Goal: Transaction & Acquisition: Obtain resource

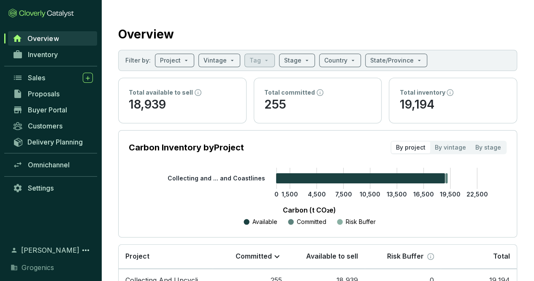
scroll to position [54, 0]
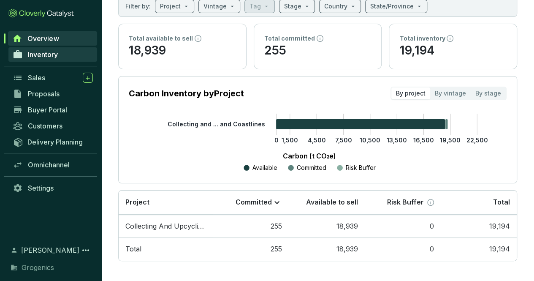
click at [57, 55] on span "Inventory" at bounding box center [43, 54] width 30 height 8
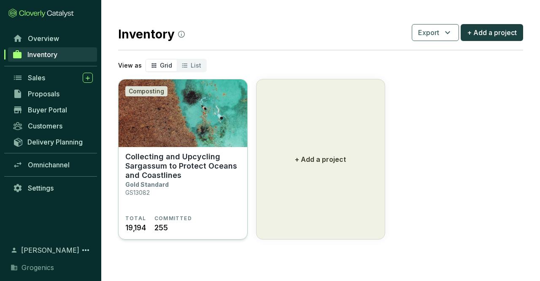
click at [193, 153] on p "Collecting and Upcycling Sargassum to Protect Oceans and Coastlines" at bounding box center [182, 166] width 115 height 28
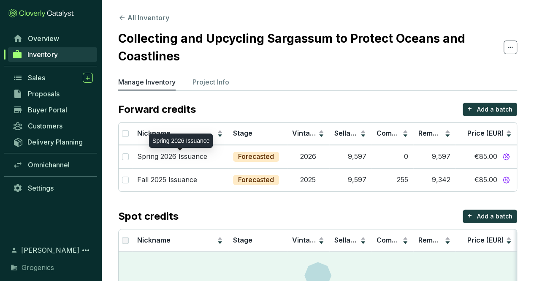
scroll to position [47, 0]
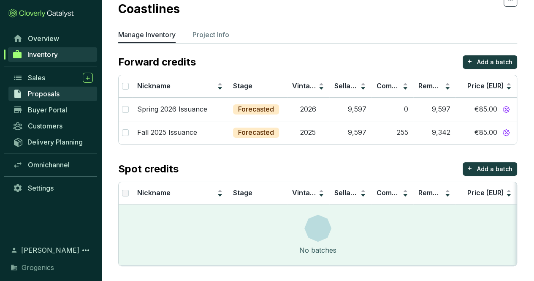
click at [56, 93] on span "Proposals" at bounding box center [44, 94] width 32 height 8
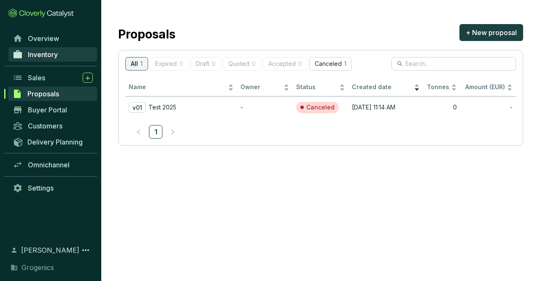
click at [46, 53] on span "Inventory" at bounding box center [43, 54] width 30 height 8
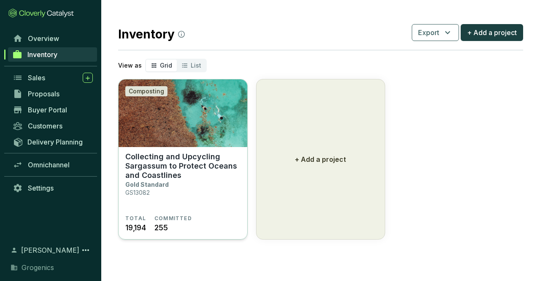
click at [205, 150] on section "Collecting and Upcycling Sargassum to Protect Oceans and Coastlines Gold Standa…" at bounding box center [183, 193] width 129 height 93
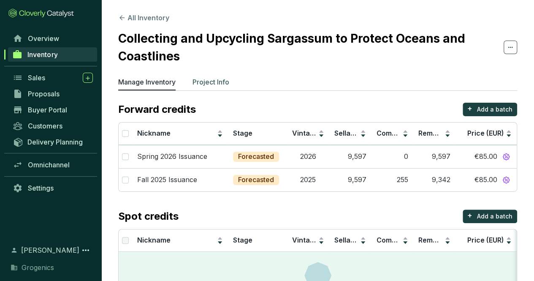
click at [216, 88] on li "Project Info" at bounding box center [211, 84] width 37 height 14
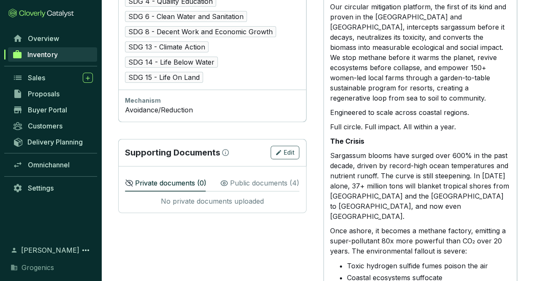
scroll to position [611, 0]
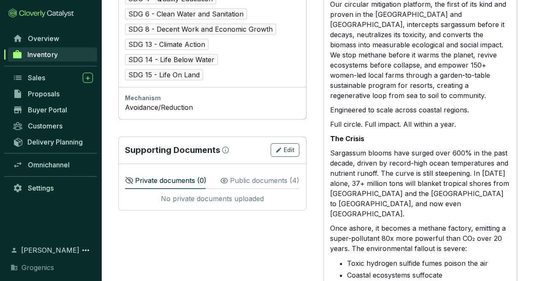
click at [250, 175] on p "Public documents ( 4 )" at bounding box center [264, 180] width 69 height 10
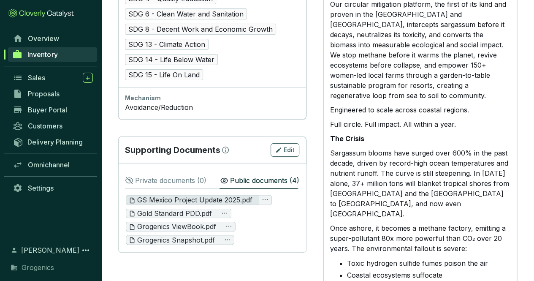
click at [219, 195] on span "GS Mexico Project Update 2025.pdf" at bounding box center [191, 199] width 124 height 9
click at [245, 195] on span "GS Mexico Project Update 2025.pdf" at bounding box center [191, 199] width 124 height 9
click at [264, 196] on icon "ellipsis" at bounding box center [265, 199] width 7 height 7
click at [220, 195] on span "GS Mexico Project Update 2025.pdf" at bounding box center [191, 199] width 124 height 9
click at [129, 197] on icon "button" at bounding box center [132, 200] width 7 height 7
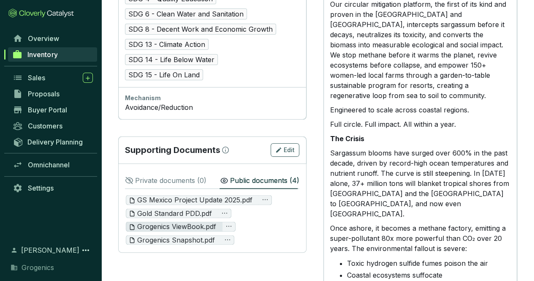
click at [192, 222] on span "Grogenics ViewBook.pdf" at bounding box center [172, 226] width 87 height 9
click at [130, 224] on icon "button" at bounding box center [132, 226] width 5 height 5
click at [231, 223] on icon "ellipsis" at bounding box center [228, 226] width 7 height 7
click at [177, 235] on span "Grogenics Snapshot.pdf" at bounding box center [172, 239] width 86 height 9
click at [188, 209] on span "Gold Standard PDD.pdf" at bounding box center [170, 213] width 83 height 9
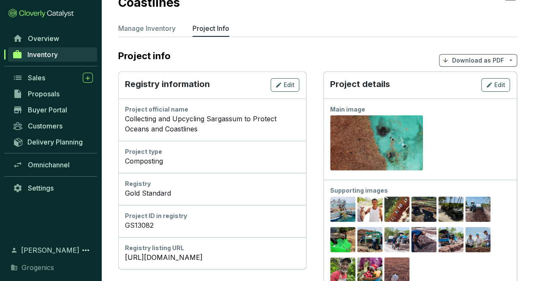
scroll to position [0, 0]
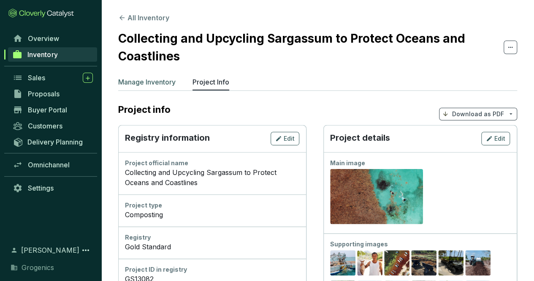
click at [157, 86] on p "Manage Inventory" at bounding box center [146, 82] width 57 height 10
